Goal: Task Accomplishment & Management: Manage account settings

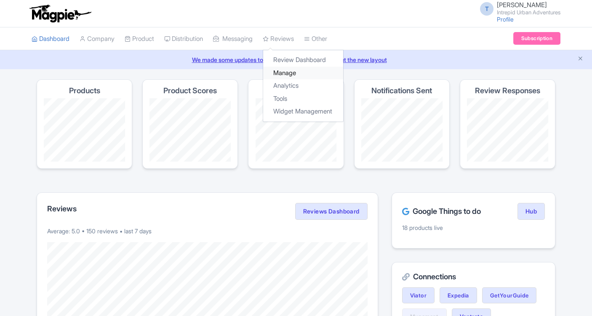
click at [290, 69] on link "Manage" at bounding box center [303, 73] width 80 height 13
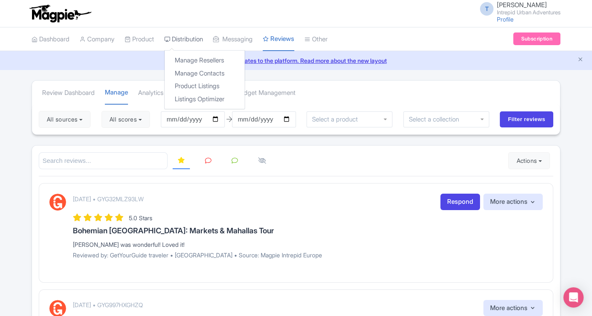
click at [196, 41] on link "Distribution" at bounding box center [183, 39] width 39 height 23
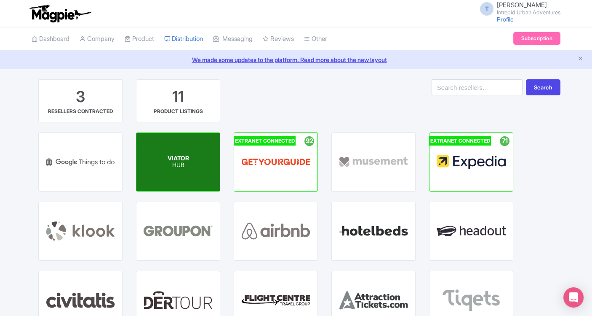
click at [173, 169] on div "VIATOR HUB" at bounding box center [178, 162] width 83 height 58
